Goal: Check status

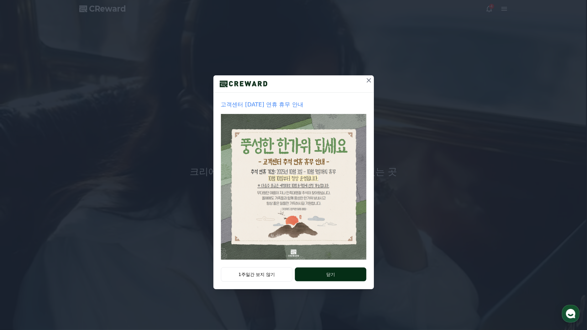
click at [311, 270] on button "닫기" at bounding box center [330, 274] width 71 height 14
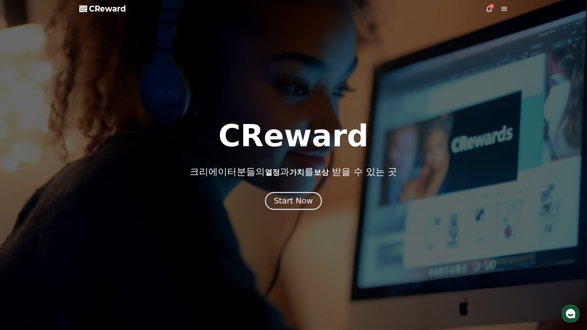
click at [294, 200] on div "Start Now" at bounding box center [293, 200] width 39 height 11
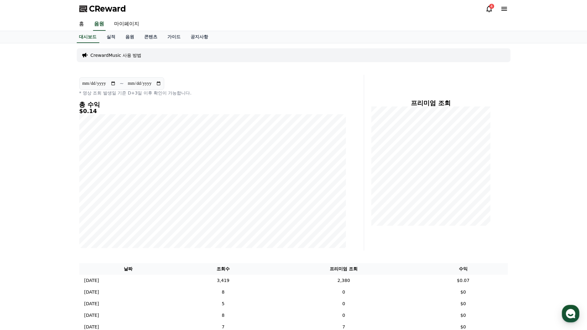
click at [489, 5] on icon at bounding box center [490, 9] width 8 height 8
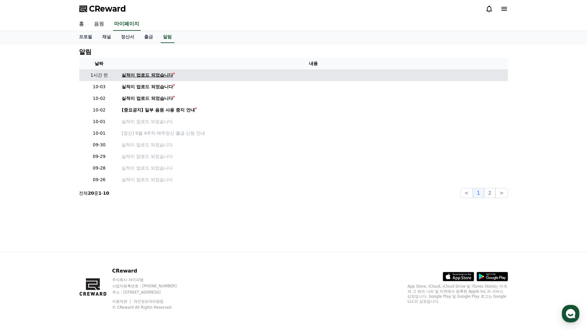
click at [144, 76] on div "실적이 업로드 되었습니다" at bounding box center [147, 75] width 51 height 7
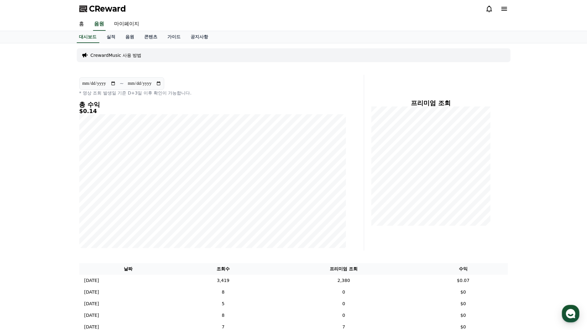
scroll to position [209, 0]
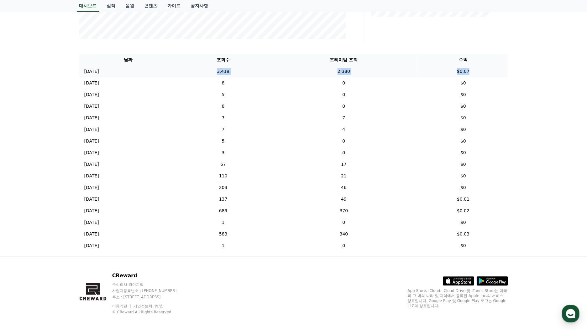
drag, startPoint x: 210, startPoint y: 75, endPoint x: 479, endPoint y: 75, distance: 268.8
click at [479, 75] on tr "[DATE] 10/02 3,419 2,380 $0.07" at bounding box center [293, 72] width 429 height 12
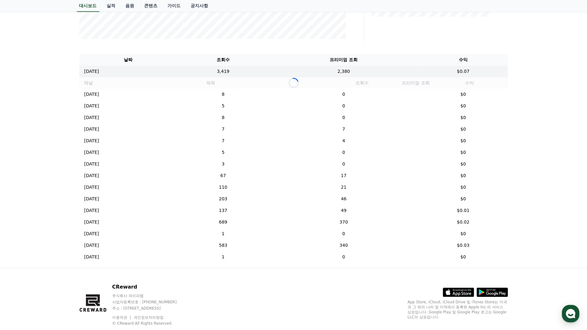
click at [501, 77] on div "Loading..." at bounding box center [293, 82] width 429 height 11
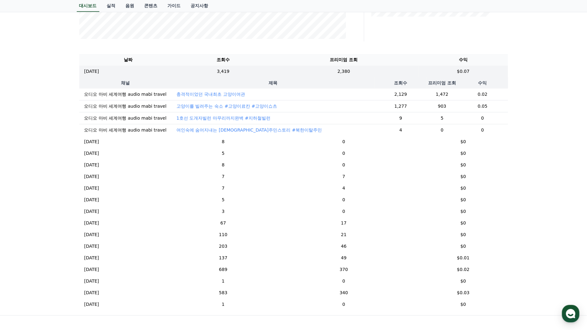
click at [533, 97] on div "**********" at bounding box center [293, 74] width 587 height 480
click at [483, 69] on td "$0.07" at bounding box center [463, 72] width 89 height 12
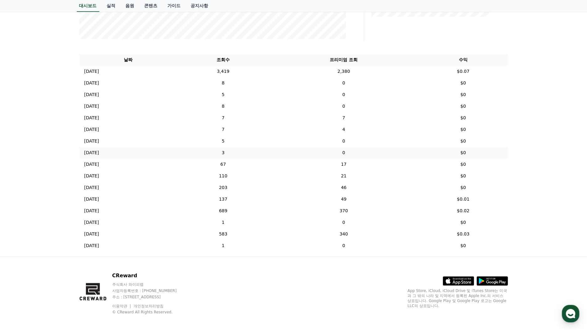
scroll to position [0, 0]
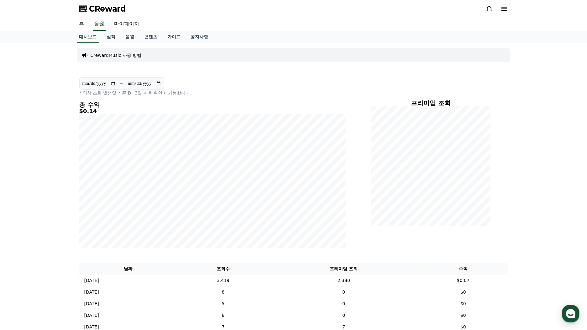
click at [133, 44] on div "**********" at bounding box center [293, 254] width 439 height 422
click at [114, 38] on link "실적" at bounding box center [111, 37] width 19 height 12
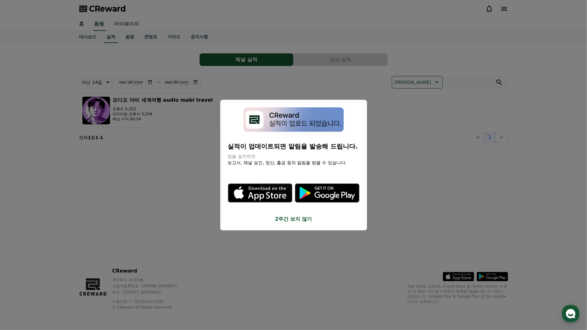
click at [431, 179] on button "close modal" at bounding box center [293, 165] width 587 height 330
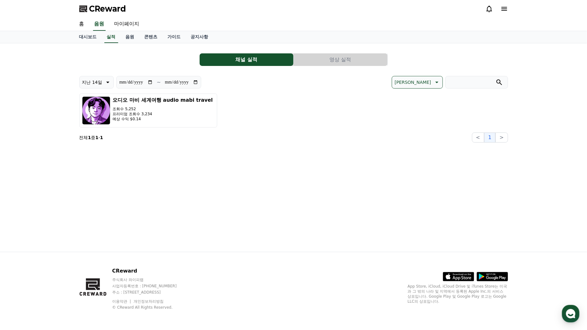
click at [322, 64] on button "영상 실적" at bounding box center [341, 59] width 94 height 13
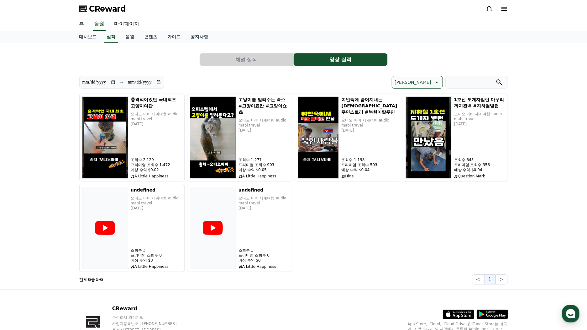
click at [61, 59] on div "**********" at bounding box center [293, 166] width 587 height 246
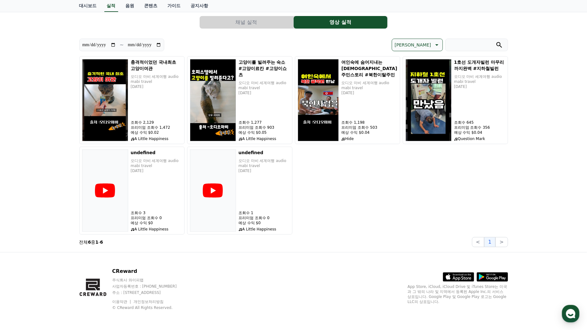
click at [354, 204] on div "충격적이었던 국내최초 고양이여관 오디오 마비 세계여행 audio mabi travel [DATE] 조회수 2,129 프리미엄 조회수 1,472…" at bounding box center [293, 145] width 429 height 178
